Goal: Task Accomplishment & Management: Manage account settings

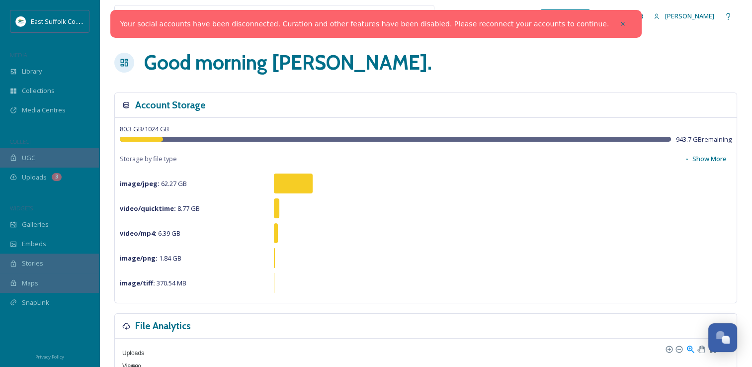
scroll to position [4566, 0]
click at [593, 14] on div "Your social accounts have been disconnected. Curation and other features have b…" at bounding box center [376, 24] width 532 height 28
click at [614, 23] on div at bounding box center [623, 24] width 18 height 18
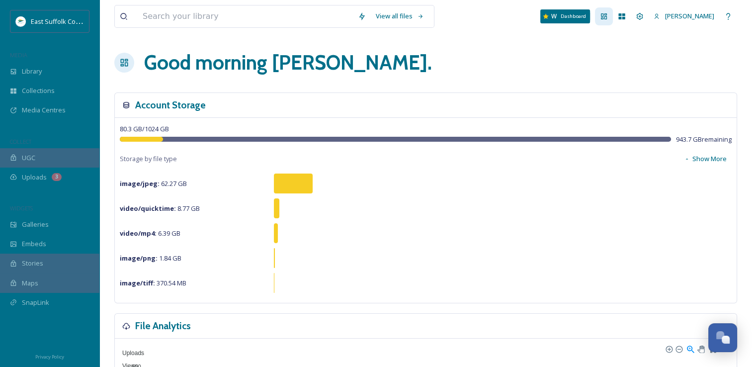
click at [608, 14] on icon at bounding box center [604, 16] width 8 height 8
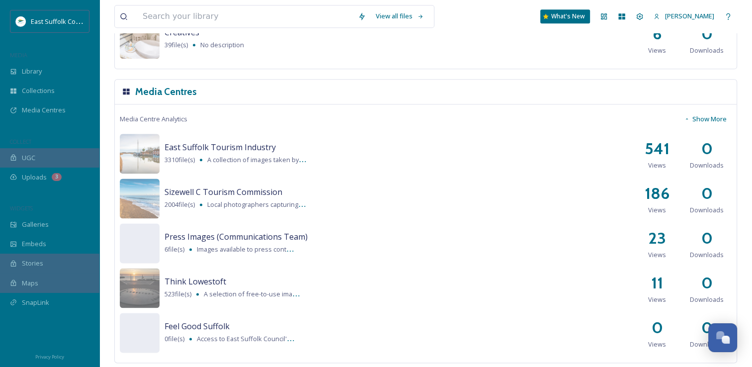
scroll to position [1247, 0]
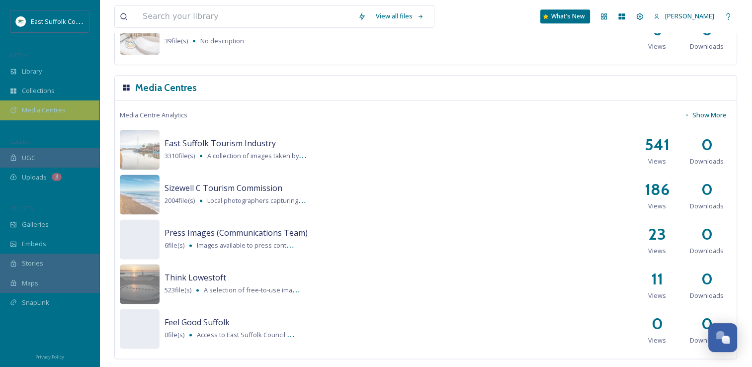
click at [35, 105] on span "Media Centres" at bounding box center [44, 109] width 44 height 9
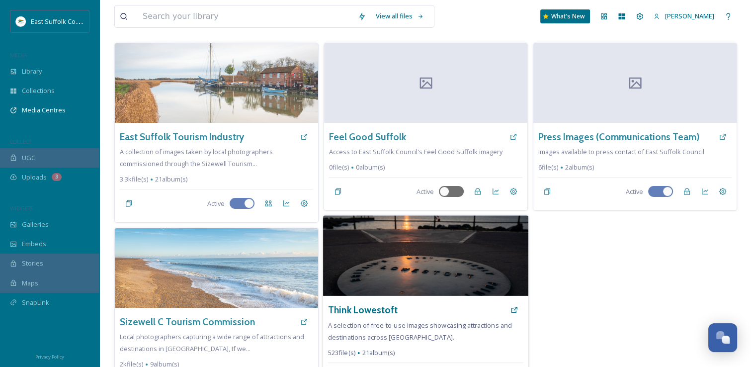
scroll to position [90, 0]
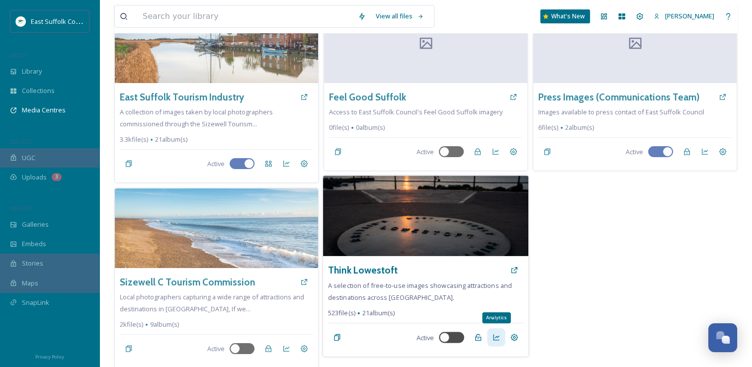
click at [497, 339] on icon at bounding box center [496, 338] width 6 height 6
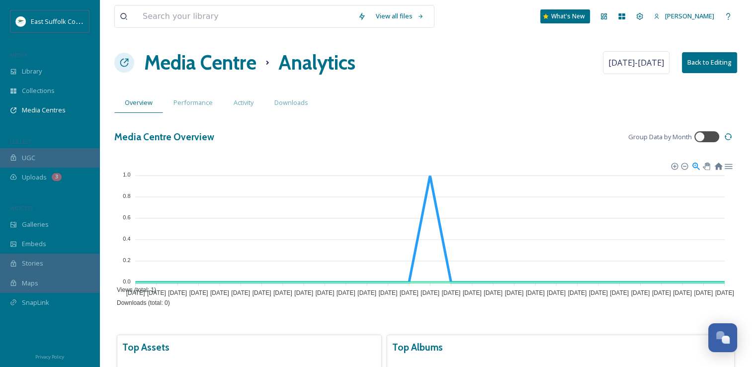
click at [187, 81] on div "View all files What's New [PERSON_NAME] Media Centre Analytics [DATE] - [DATE] …" at bounding box center [425, 256] width 653 height 513
click at [190, 69] on h1 "Media Centre" at bounding box center [200, 63] width 112 height 30
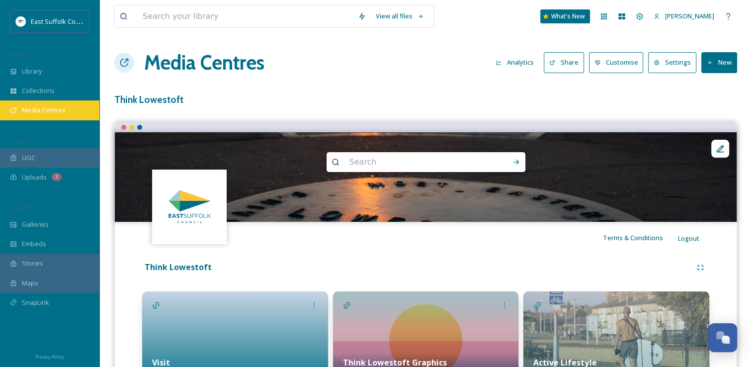
click at [53, 111] on span "Media Centres" at bounding box center [44, 109] width 44 height 9
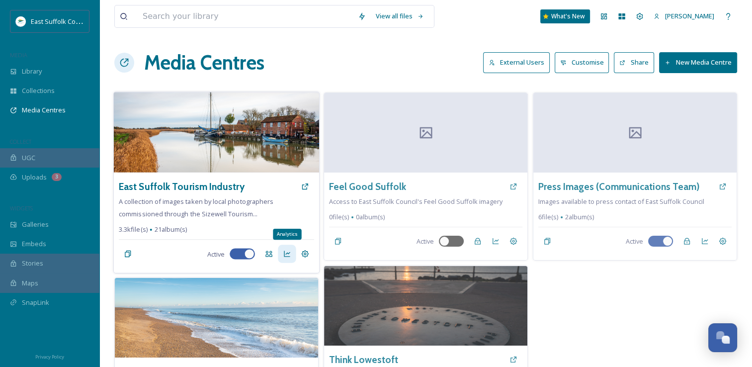
click at [287, 254] on icon at bounding box center [287, 254] width 8 height 8
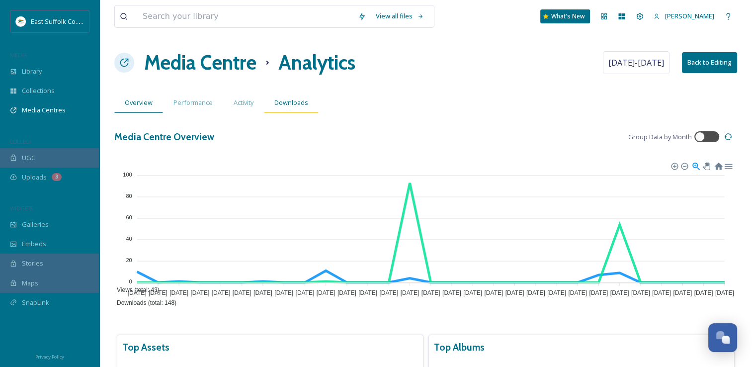
click at [288, 100] on span "Downloads" at bounding box center [292, 102] width 34 height 9
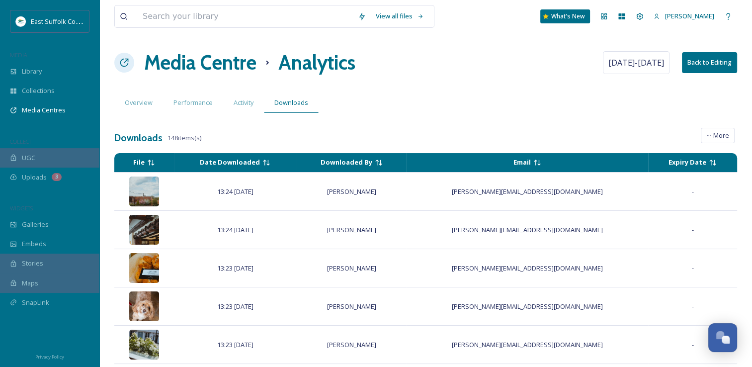
click at [227, 68] on h1 "Media Centre" at bounding box center [200, 63] width 112 height 30
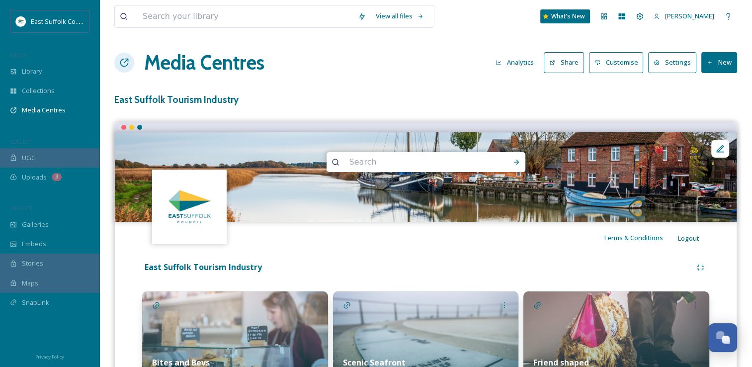
click at [636, 63] on button "Customise" at bounding box center [616, 62] width 55 height 20
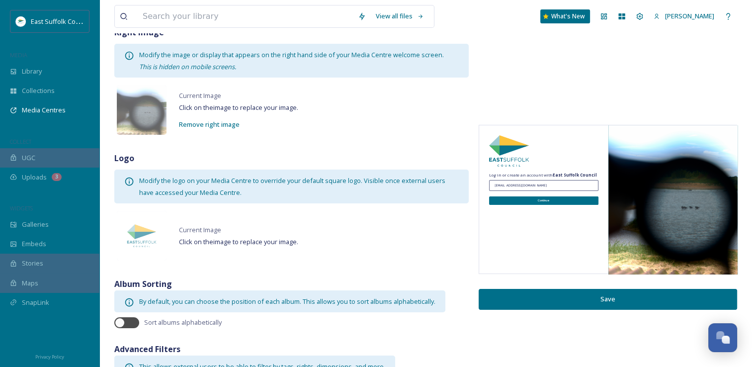
scroll to position [106, 0]
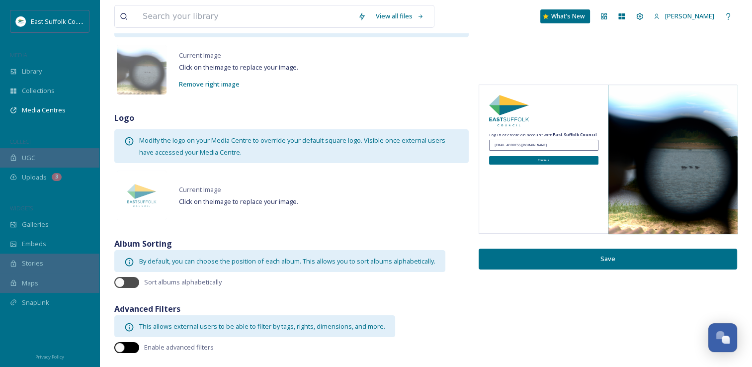
click at [128, 349] on div at bounding box center [126, 347] width 25 height 11
checkbox input "true"
click at [585, 254] on button "Save" at bounding box center [608, 259] width 259 height 20
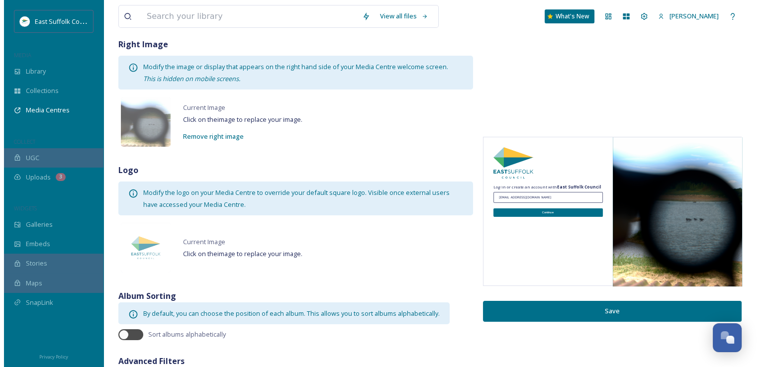
scroll to position [0, 0]
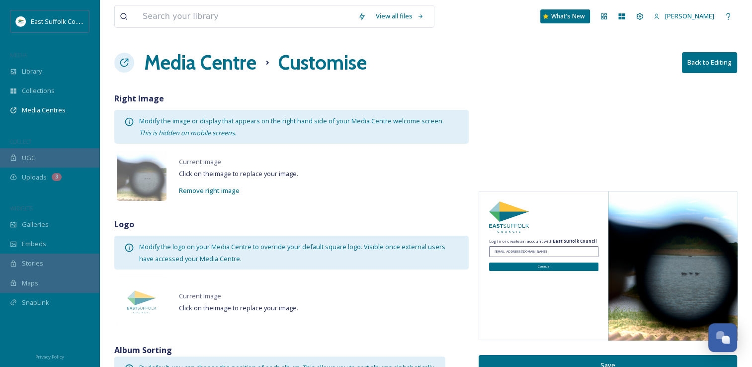
drag, startPoint x: 694, startPoint y: 77, endPoint x: 695, endPoint y: 66, distance: 11.0
click at [694, 76] on div "Media Centre Customise Back to Editing" at bounding box center [425, 63] width 623 height 30
click at [695, 66] on button "Back to Editing" at bounding box center [709, 62] width 55 height 20
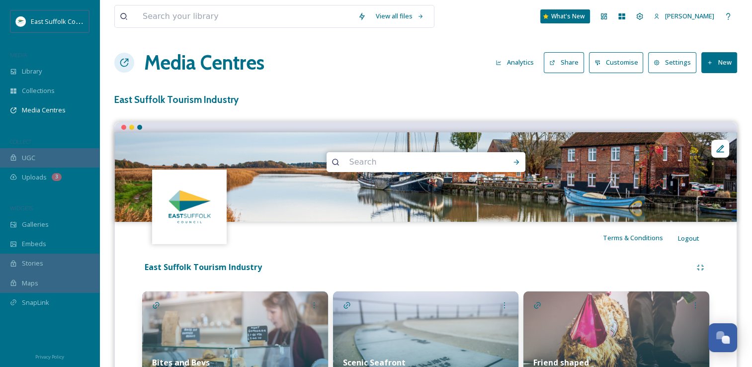
click at [407, 169] on input at bounding box center [413, 162] width 136 height 22
click at [359, 251] on div "Terms & Conditions Logout" at bounding box center [426, 238] width 622 height 32
click at [680, 60] on button "Settings" at bounding box center [673, 62] width 48 height 20
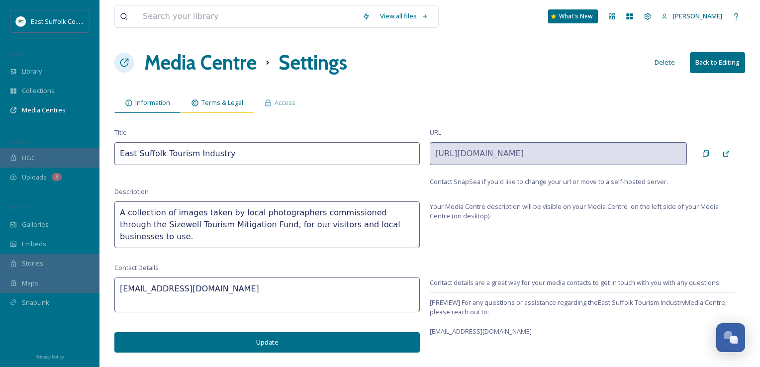
click at [220, 101] on span "Terms & Legal" at bounding box center [222, 102] width 42 height 9
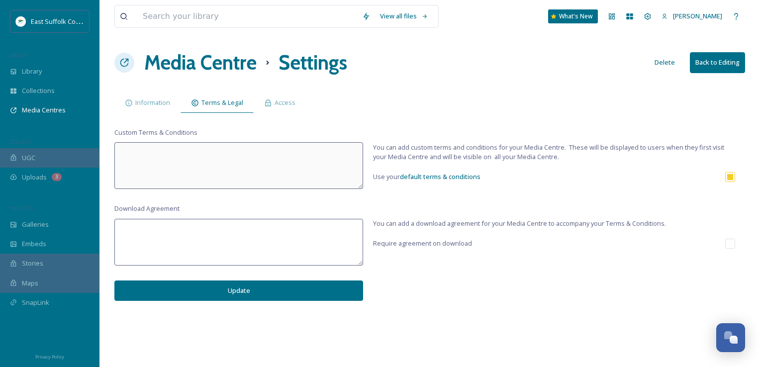
click at [332, 256] on textarea at bounding box center [238, 242] width 249 height 47
click at [280, 95] on div "Access" at bounding box center [280, 103] width 52 height 20
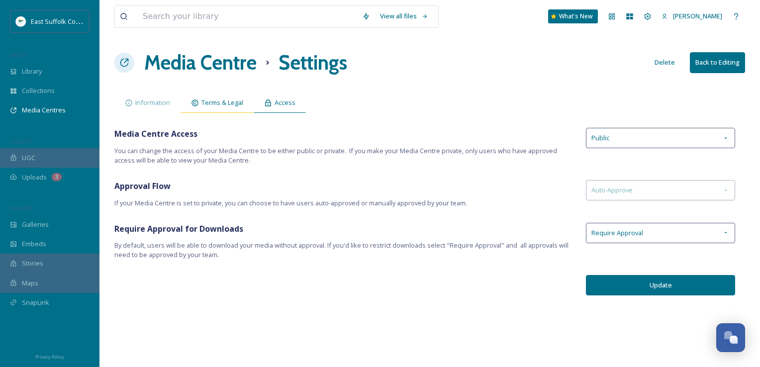
click at [231, 107] on div "Terms & Legal" at bounding box center [217, 103] width 73 height 20
